Goal: Feedback & Contribution: Submit feedback/report problem

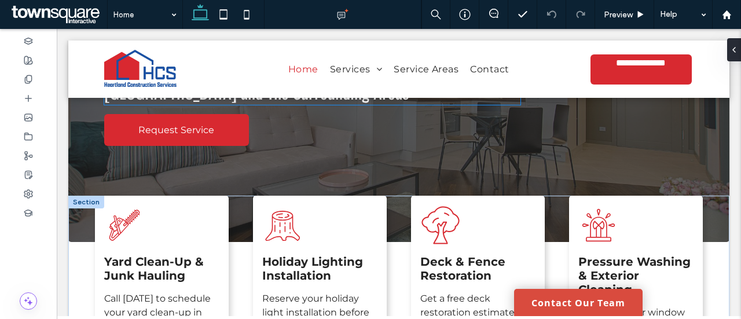
scroll to position [289, 0]
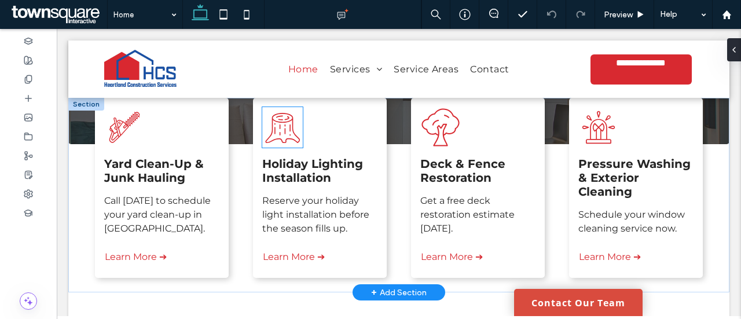
click at [288, 125] on icon at bounding box center [282, 128] width 35 height 30
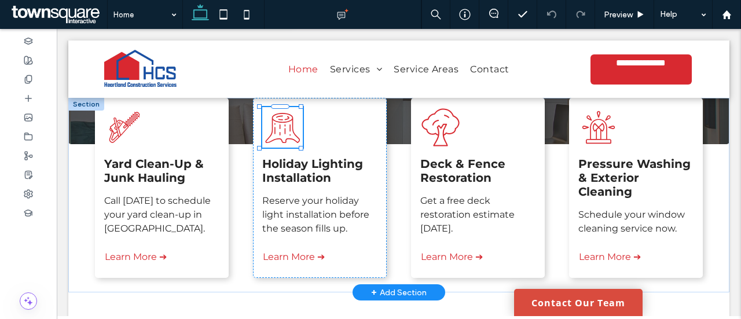
click at [288, 125] on icon at bounding box center [282, 128] width 35 height 30
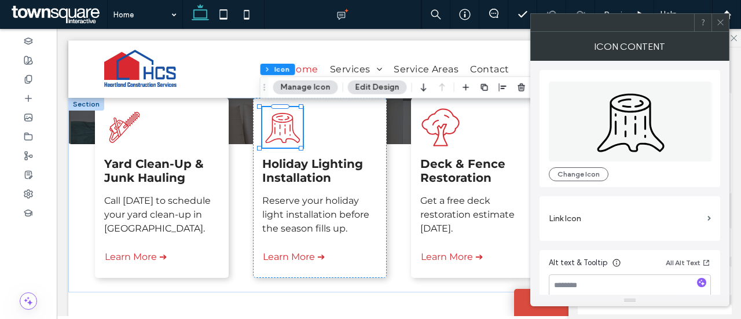
click at [308, 83] on button "Manage Icon" at bounding box center [305, 87] width 65 height 14
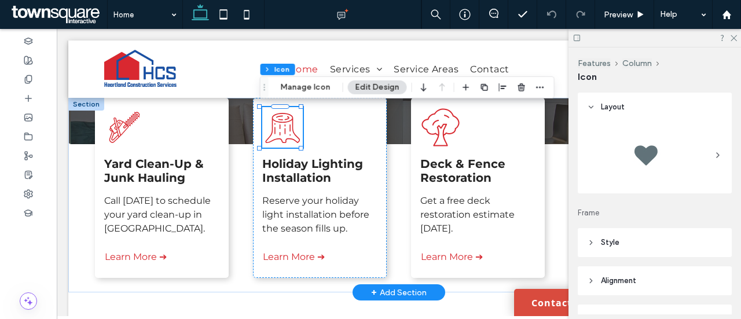
click at [283, 135] on icon at bounding box center [282, 127] width 41 height 41
click at [314, 80] on button "Manage Icon" at bounding box center [305, 87] width 65 height 14
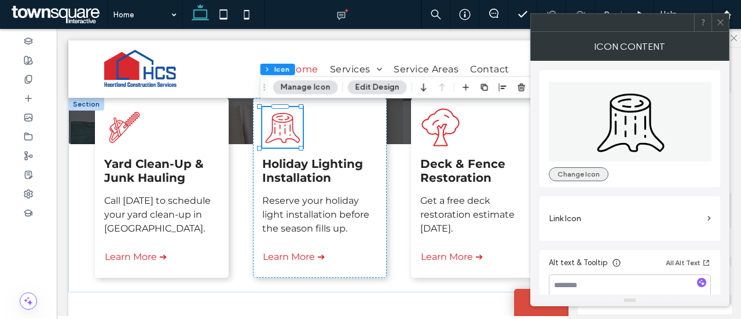
click at [591, 168] on button "Change Icon" at bounding box center [579, 174] width 60 height 14
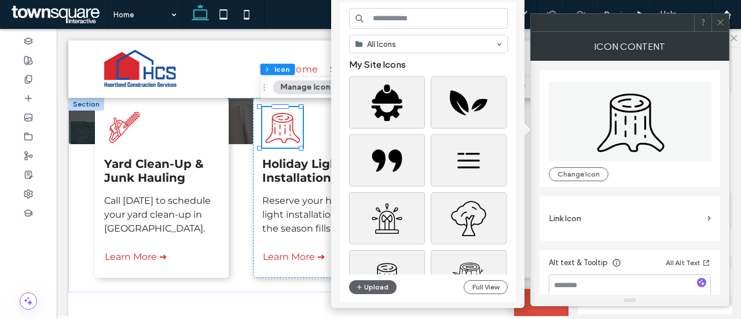
click at [417, 17] on input at bounding box center [428, 18] width 159 height 21
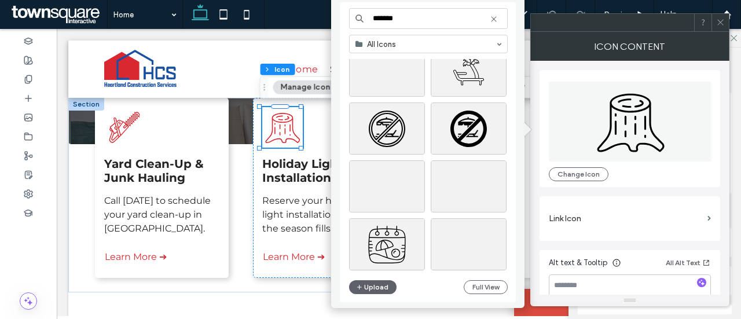
scroll to position [1099, 0]
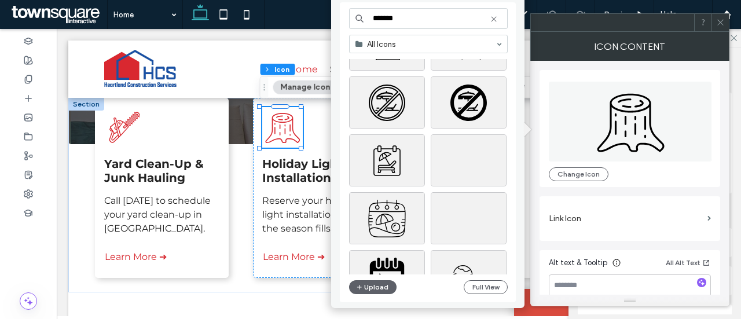
drag, startPoint x: 414, startPoint y: 19, endPoint x: 359, endPoint y: 21, distance: 55.6
click at [359, 21] on div "*******" at bounding box center [428, 18] width 159 height 21
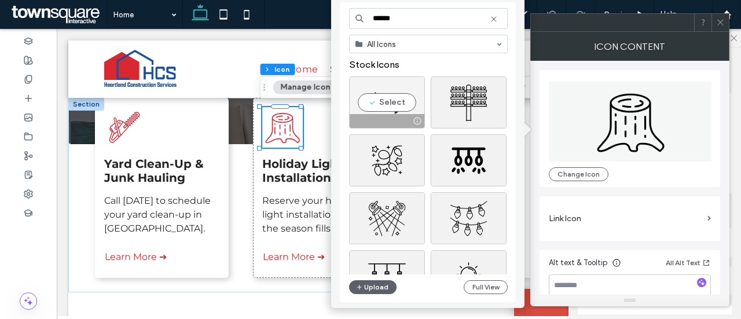
type input "******"
click at [381, 98] on div "Select" at bounding box center [387, 102] width 76 height 52
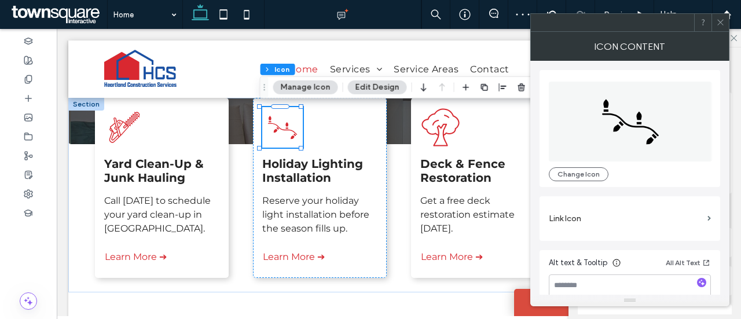
click at [722, 23] on icon at bounding box center [720, 22] width 9 height 9
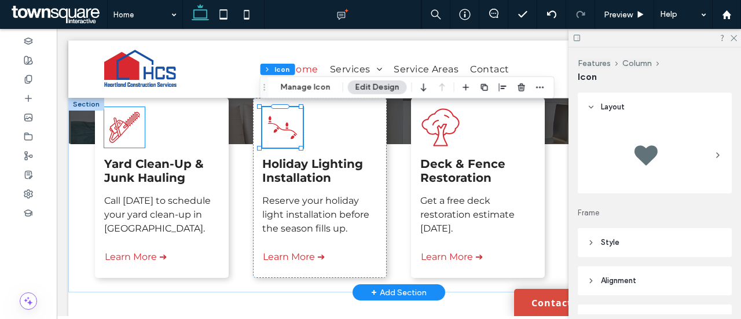
click at [116, 130] on icon at bounding box center [124, 127] width 41 height 41
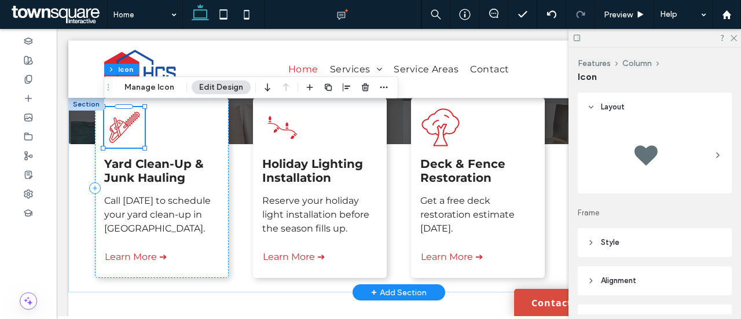
click at [128, 133] on icon at bounding box center [124, 127] width 41 height 41
click at [155, 84] on button "Manage Icon" at bounding box center [149, 87] width 65 height 14
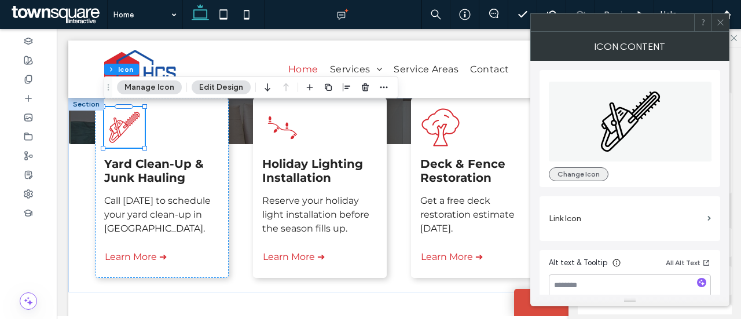
click at [583, 174] on button "Change Icon" at bounding box center [579, 174] width 60 height 14
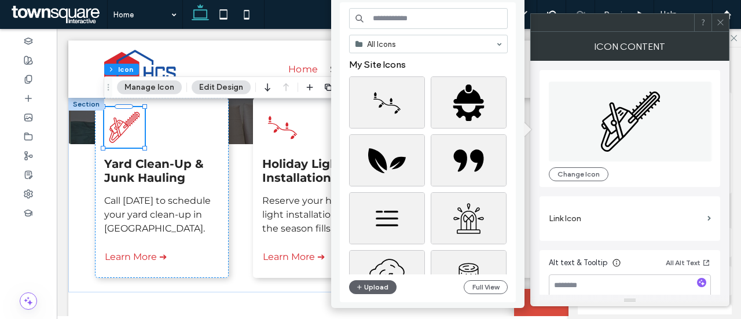
click at [428, 14] on input at bounding box center [428, 18] width 159 height 21
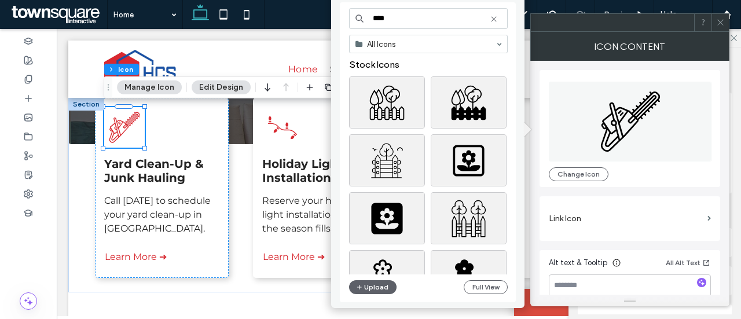
type input "****"
click at [387, 102] on div "Select" at bounding box center [387, 102] width 76 height 52
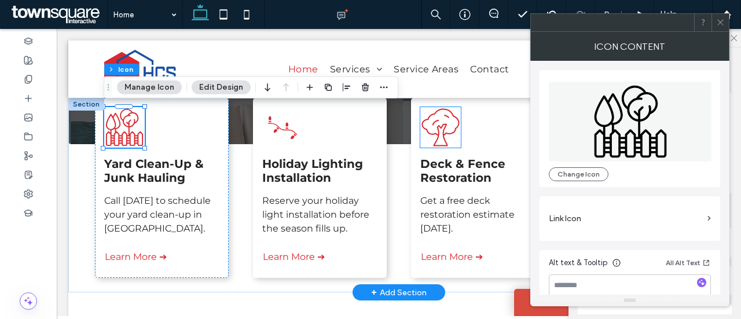
click at [452, 138] on icon at bounding box center [440, 127] width 41 height 41
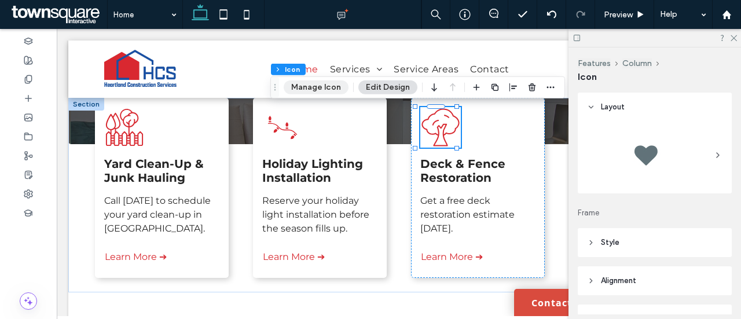
click at [334, 89] on button "Manage Icon" at bounding box center [316, 87] width 65 height 14
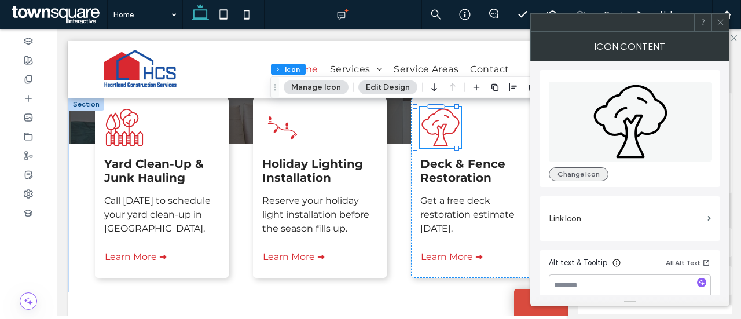
click at [584, 170] on button "Change Icon" at bounding box center [579, 174] width 60 height 14
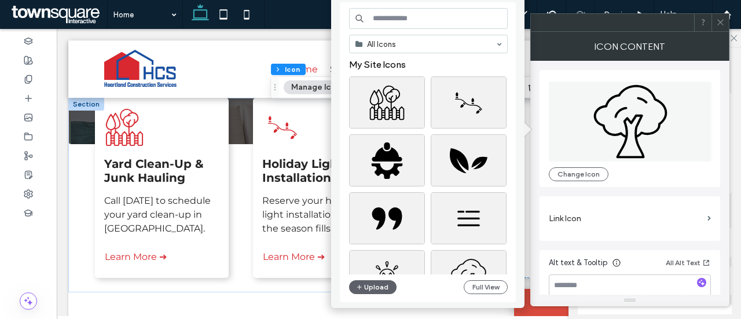
click at [388, 17] on input at bounding box center [428, 18] width 159 height 21
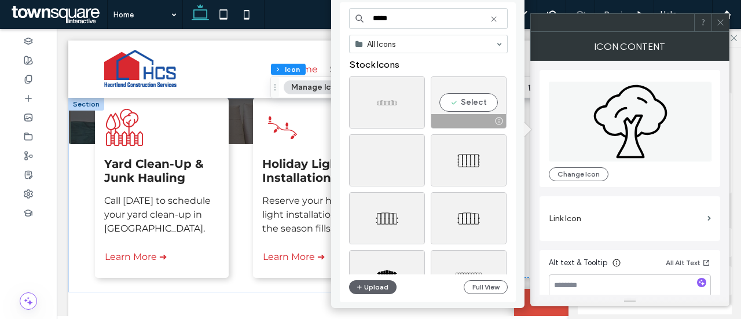
type input "*****"
click at [458, 102] on div "Select" at bounding box center [468, 102] width 76 height 52
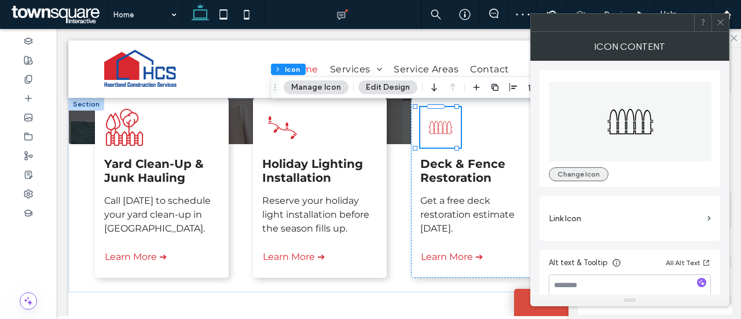
click at [574, 169] on button "Change Icon" at bounding box center [579, 174] width 60 height 14
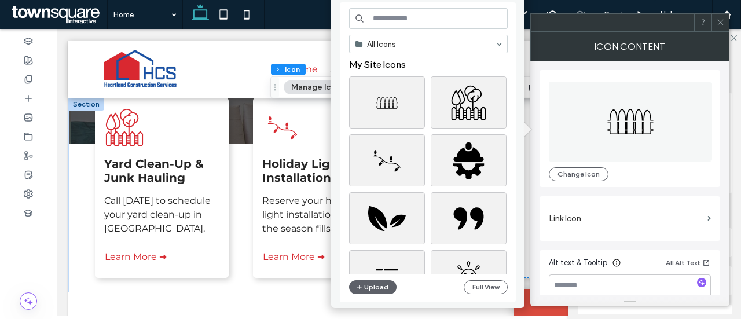
click at [423, 20] on input at bounding box center [428, 18] width 159 height 21
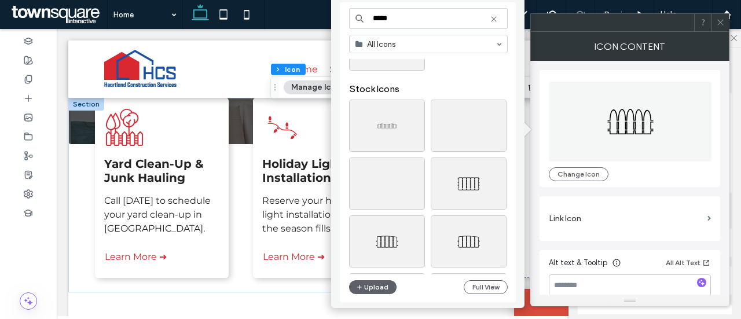
scroll to position [116, 0]
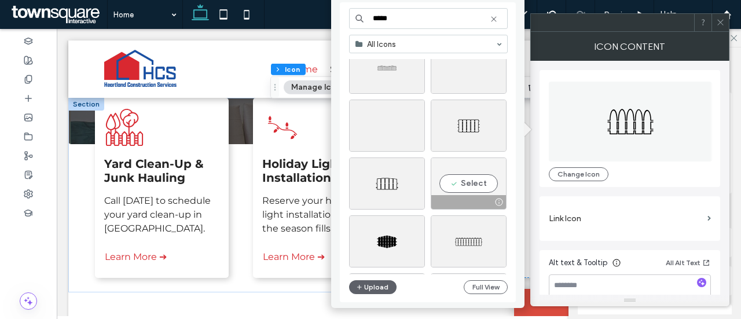
type input "*****"
click at [466, 185] on div "Select" at bounding box center [468, 183] width 76 height 52
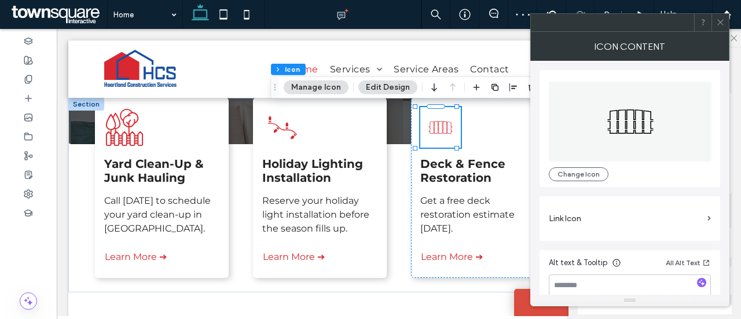
click at [723, 16] on span at bounding box center [720, 22] width 9 height 17
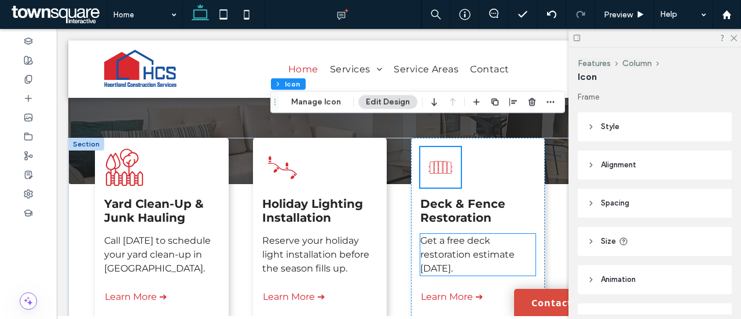
scroll to position [231, 0]
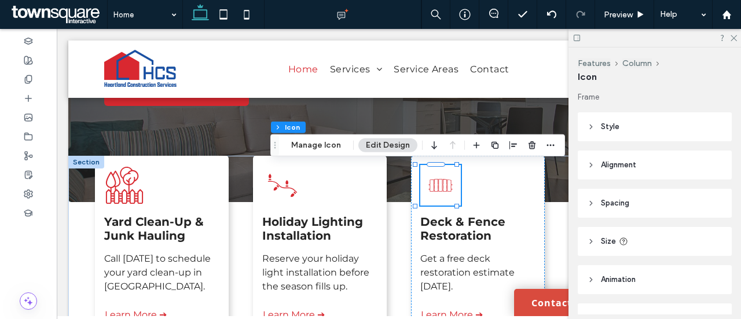
drag, startPoint x: 415, startPoint y: 313, endPoint x: 433, endPoint y: 275, distance: 41.9
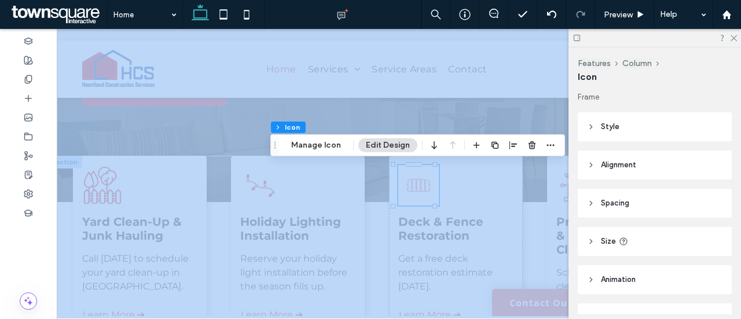
drag, startPoint x: 485, startPoint y: 336, endPoint x: 533, endPoint y: 303, distance: 58.1
click at [478, 223] on h4 "Deck & Fence Restoration" at bounding box center [455, 229] width 115 height 28
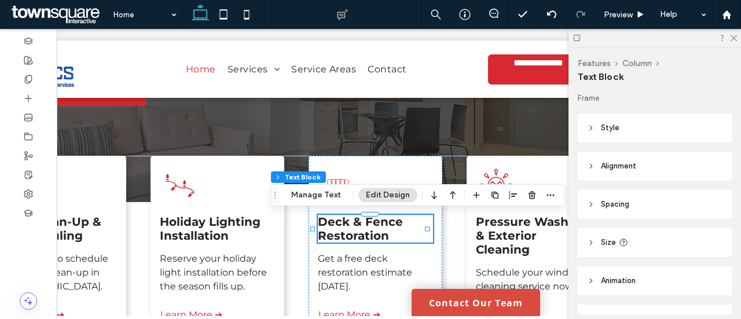
scroll to position [0, 126]
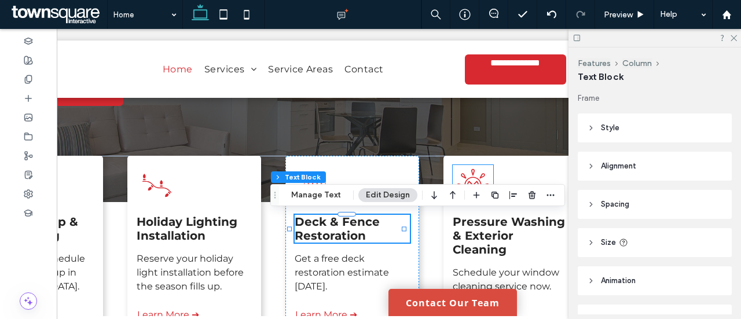
click at [468, 175] on icon at bounding box center [472, 185] width 41 height 41
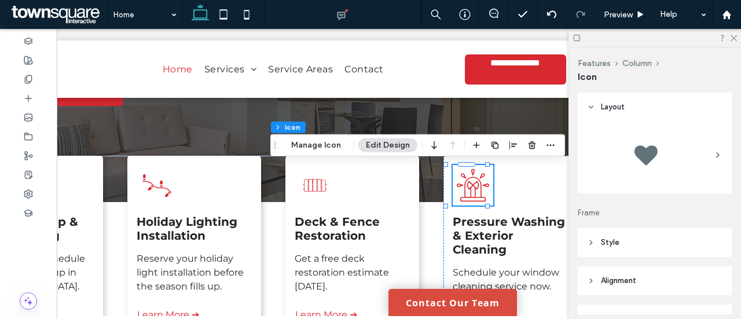
click at [466, 183] on icon at bounding box center [472, 185] width 41 height 41
click at [336, 140] on button "Manage Icon" at bounding box center [316, 145] width 65 height 14
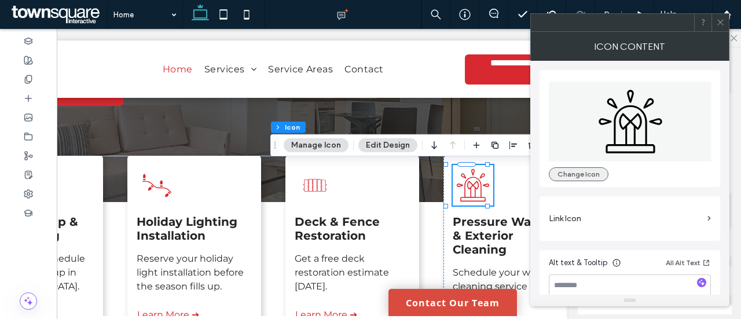
click at [594, 174] on button "Change Icon" at bounding box center [579, 174] width 60 height 14
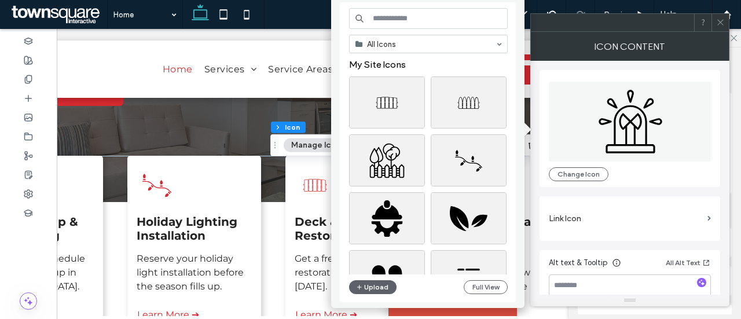
click at [425, 17] on input at bounding box center [428, 18] width 159 height 21
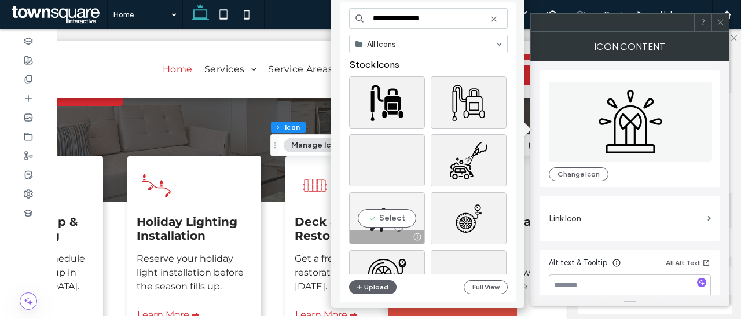
type input "**********"
click at [388, 215] on div "Select" at bounding box center [387, 218] width 76 height 52
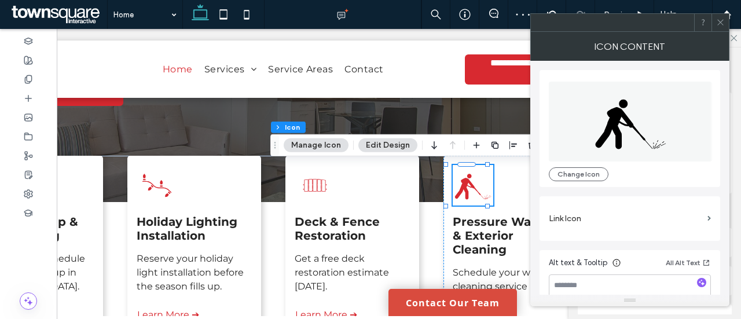
click at [717, 31] on span at bounding box center [720, 22] width 9 height 17
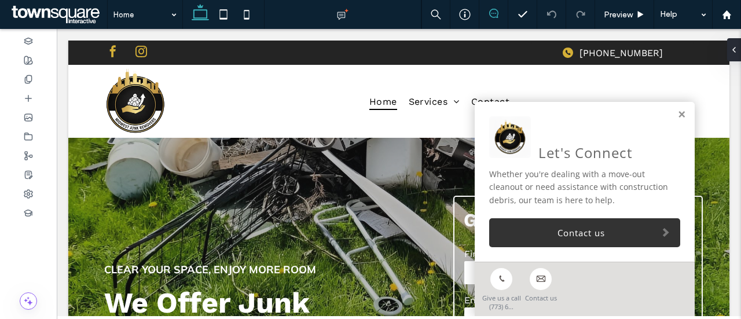
click at [494, 12] on icon at bounding box center [493, 13] width 9 height 9
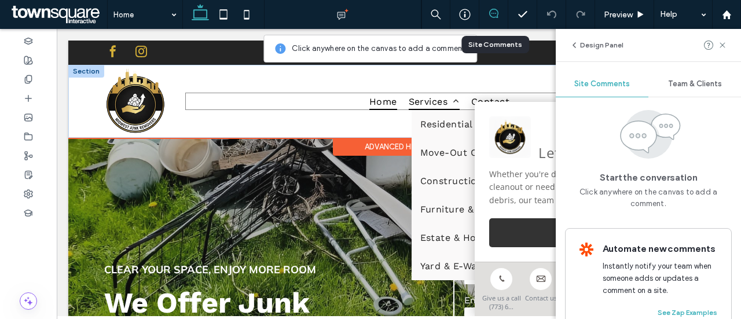
click at [426, 98] on span "Services" at bounding box center [434, 101] width 51 height 17
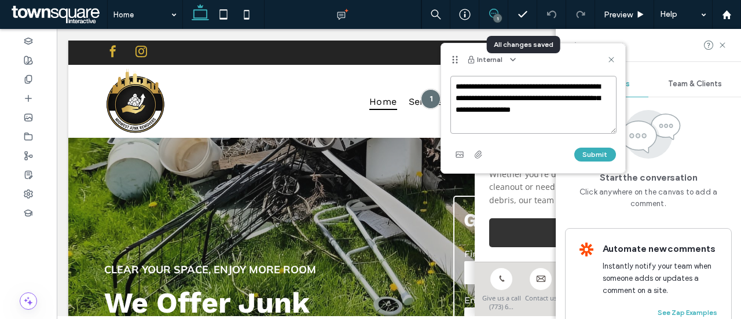
click at [590, 111] on textarea "**********" at bounding box center [533, 105] width 166 height 58
paste textarea "**********"
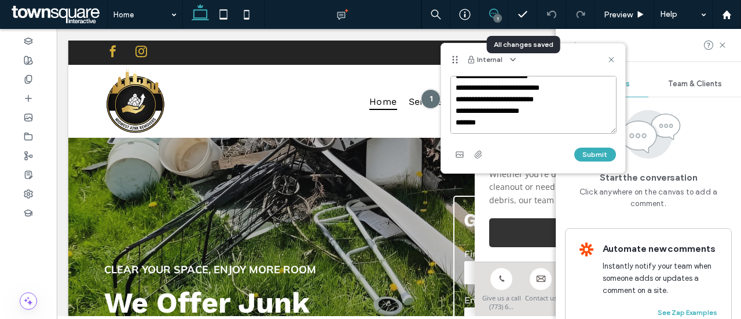
scroll to position [16, 0]
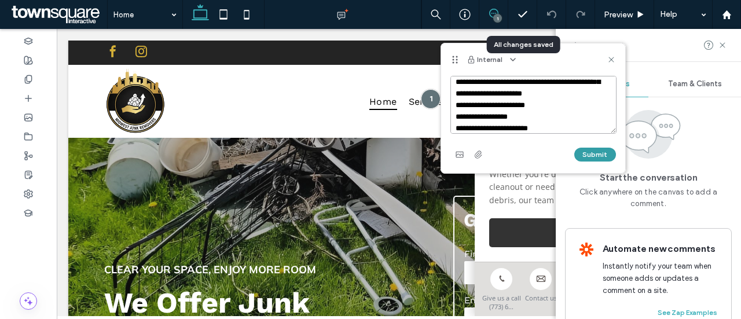
type textarea "**********"
click at [590, 149] on button "Submit" at bounding box center [595, 155] width 42 height 14
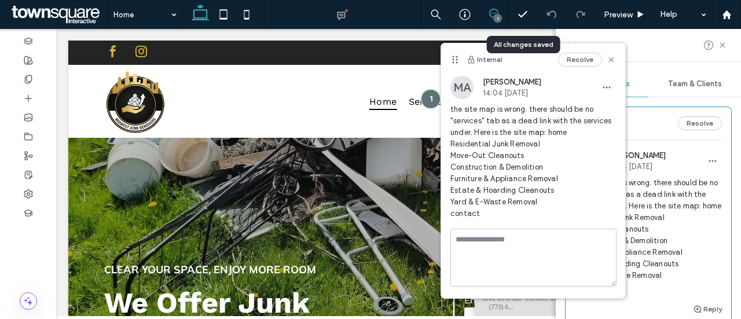
scroll to position [0, 0]
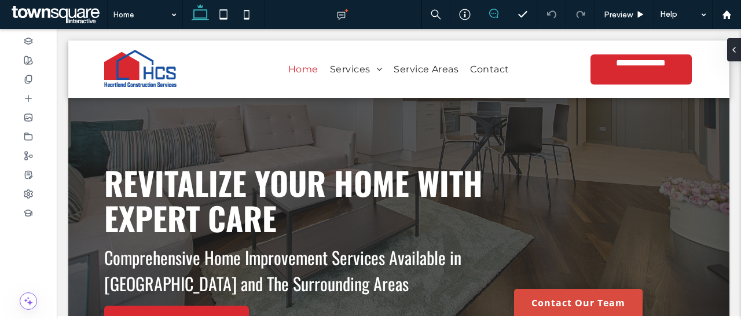
drag, startPoint x: 493, startPoint y: 12, endPoint x: 488, endPoint y: 17, distance: 6.5
click at [493, 12] on icon at bounding box center [493, 13] width 9 height 9
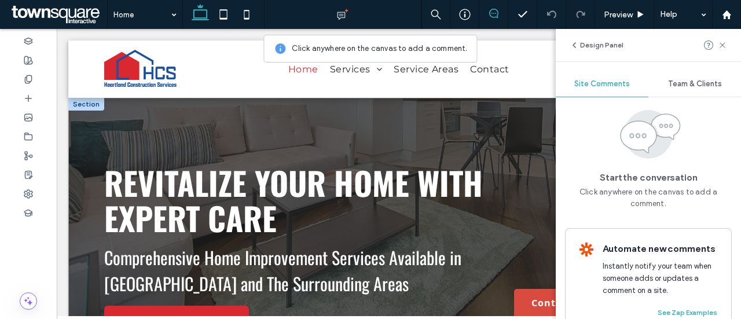
click at [361, 146] on div "Revitalize Your Home with Expert Care Comprehensive Home Improvement Services A…" at bounding box center [398, 266] width 661 height 336
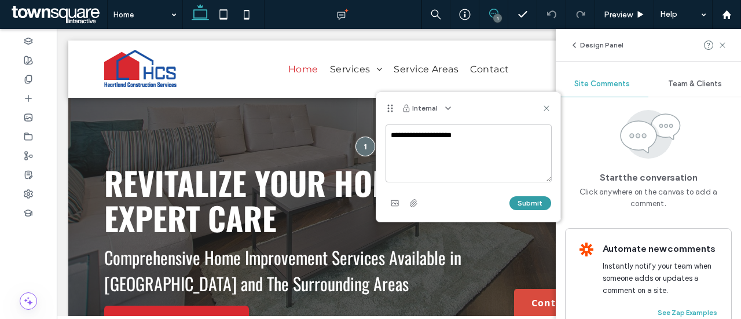
type textarea "**********"
click at [544, 204] on button "Submit" at bounding box center [530, 203] width 42 height 14
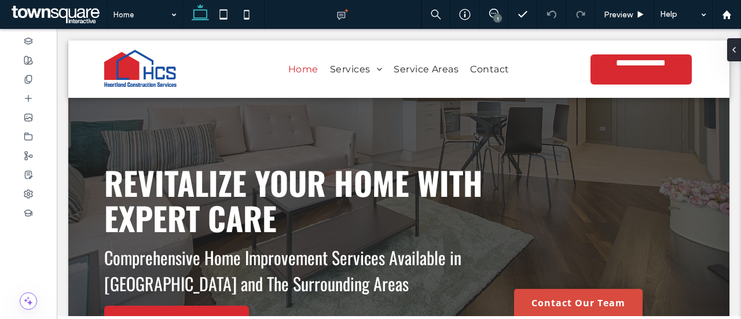
click at [494, 19] on div "1" at bounding box center [497, 18] width 9 height 9
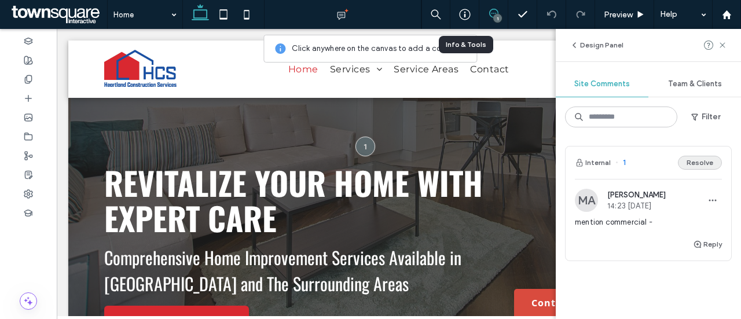
click at [685, 166] on button "Resolve" at bounding box center [700, 163] width 44 height 14
